Goal: Information Seeking & Learning: Learn about a topic

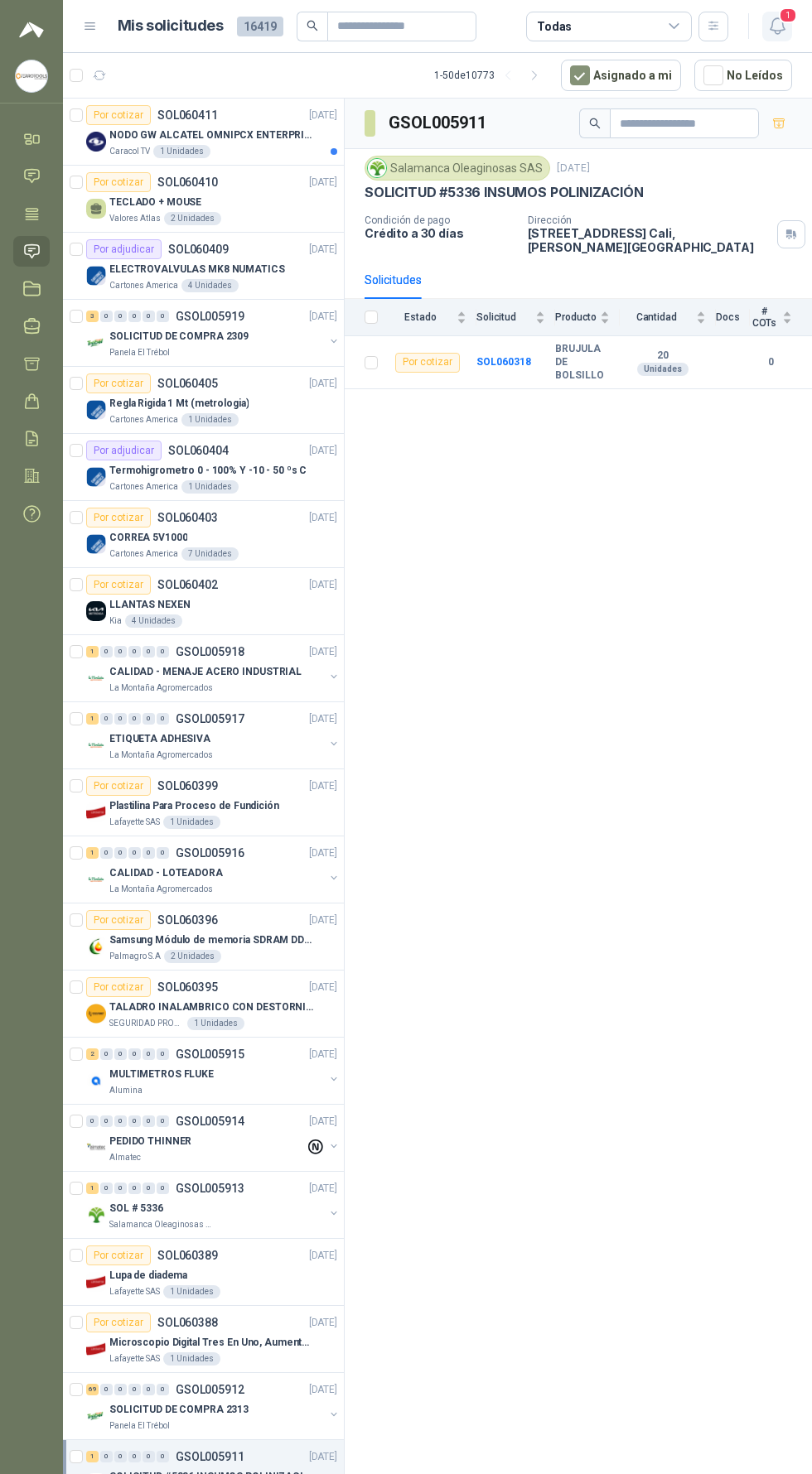
click at [767, 30] on icon "button" at bounding box center [777, 26] width 21 height 21
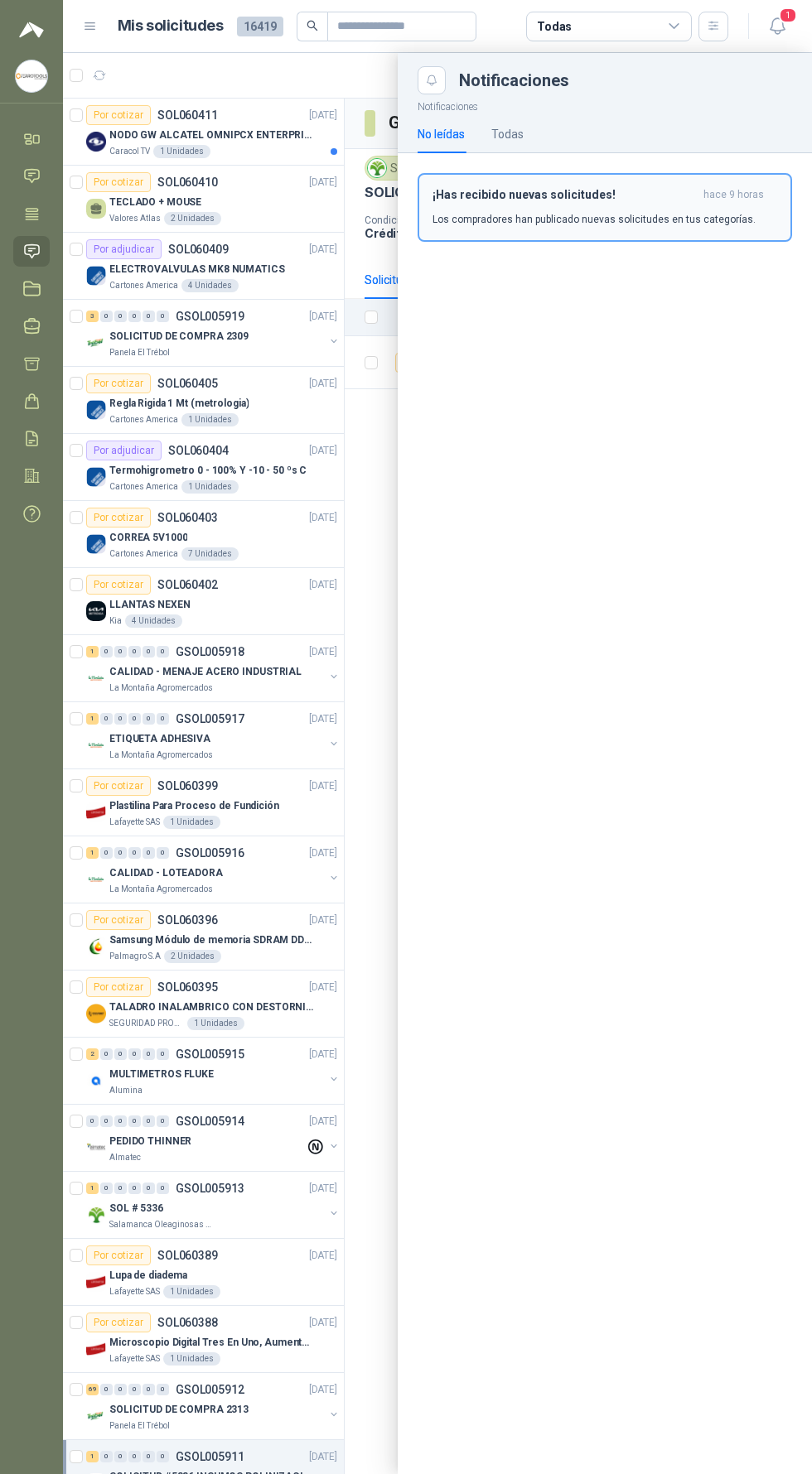
click at [509, 220] on p "Los compradores han publicado nuevas solicitudes en tus categorías." at bounding box center [594, 219] width 323 height 15
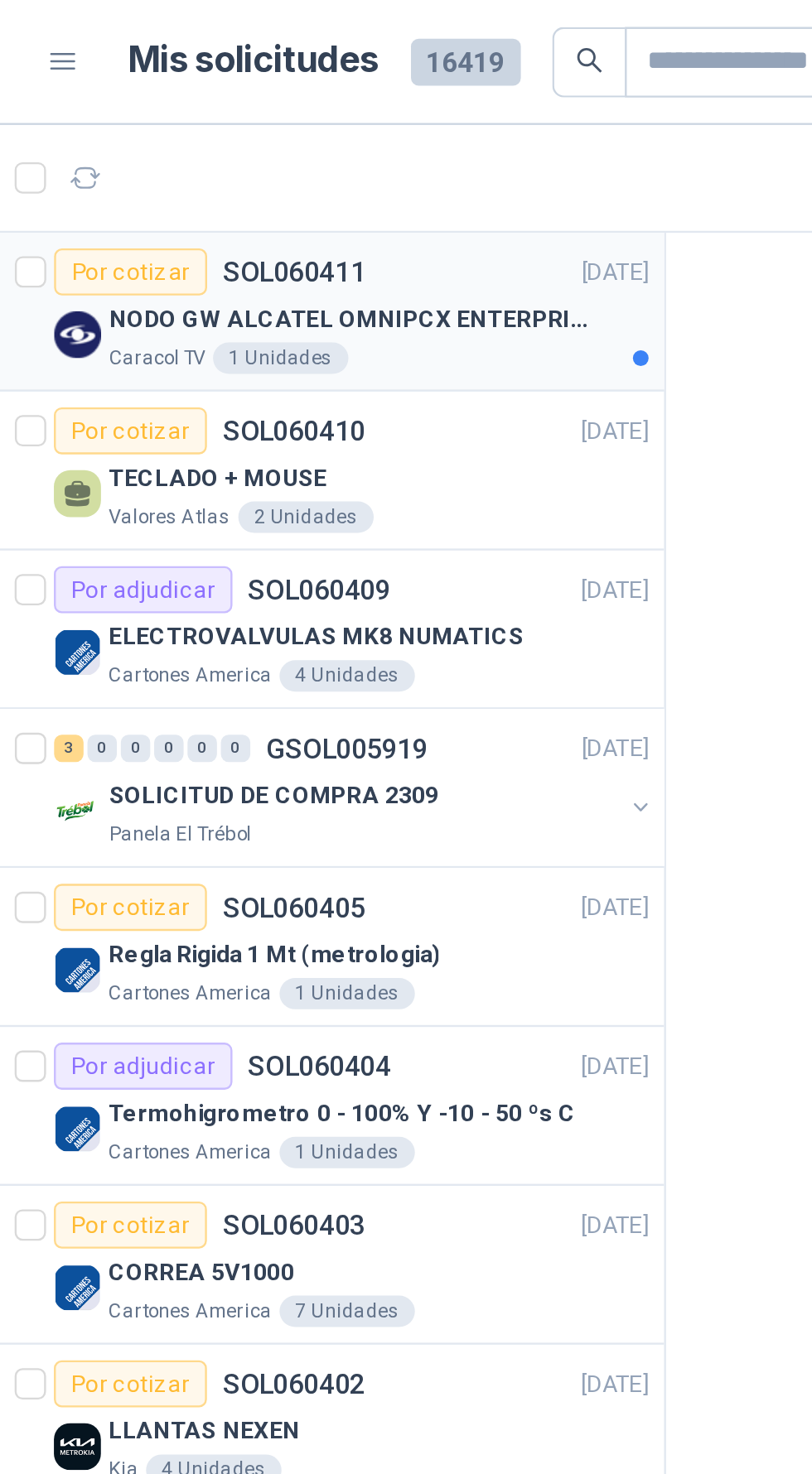
click at [146, 146] on p "Caracol TV" at bounding box center [129, 151] width 40 height 13
